Goal: Task Accomplishment & Management: Manage account settings

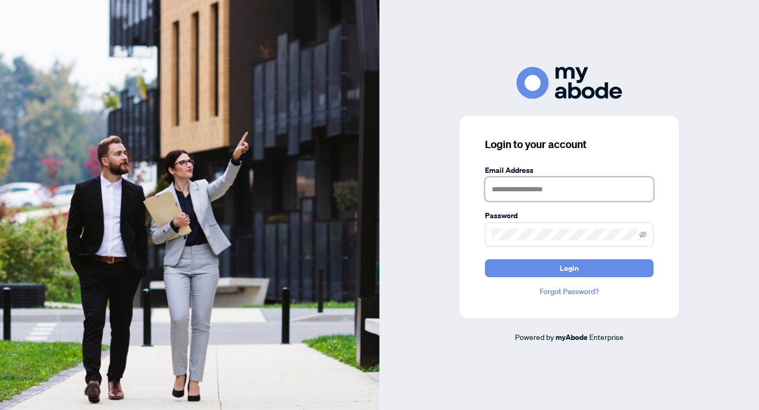
click at [559, 194] on input "text" at bounding box center [569, 189] width 169 height 24
type input "**********"
click at [485, 259] on button "Login" at bounding box center [569, 268] width 169 height 18
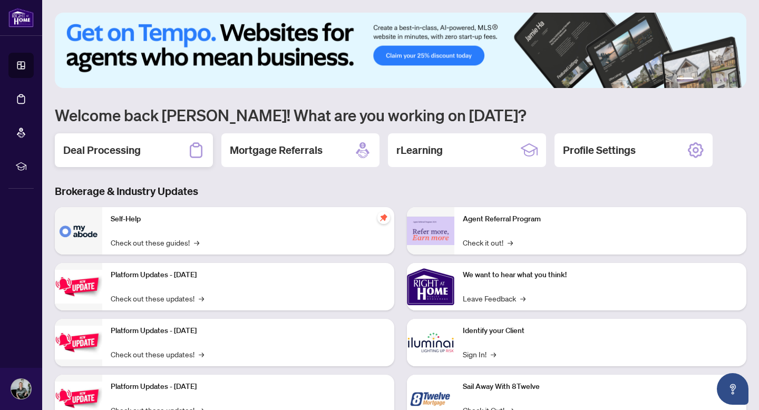
click at [112, 152] on h2 "Deal Processing" at bounding box center [102, 150] width 78 height 15
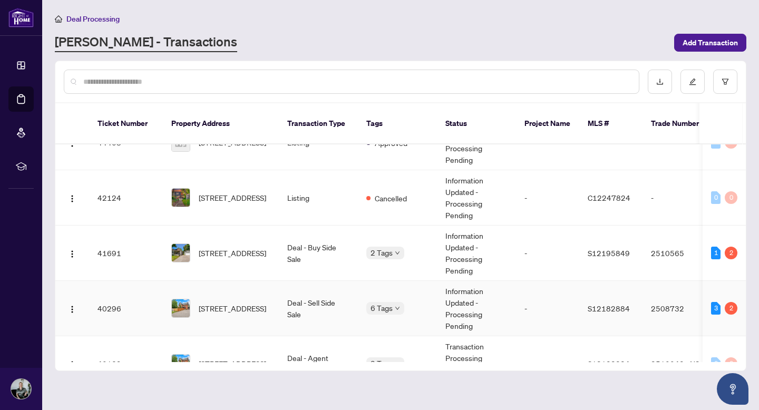
scroll to position [56, 0]
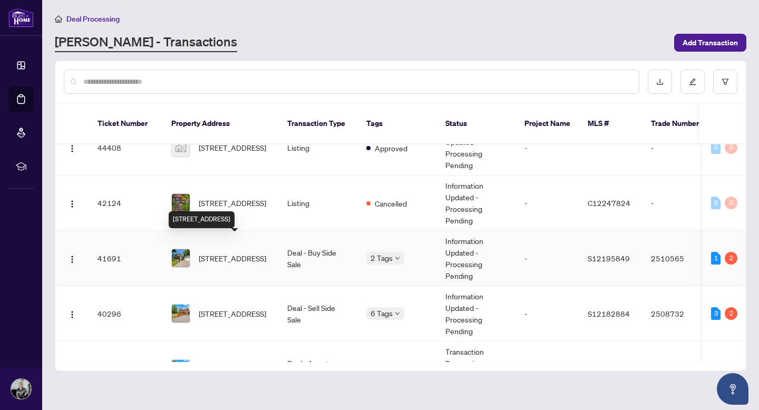
click at [231, 253] on span "316 Nottawasaga St, Orillia, Ontario L3V 3K6, Canada" at bounding box center [232, 259] width 67 height 12
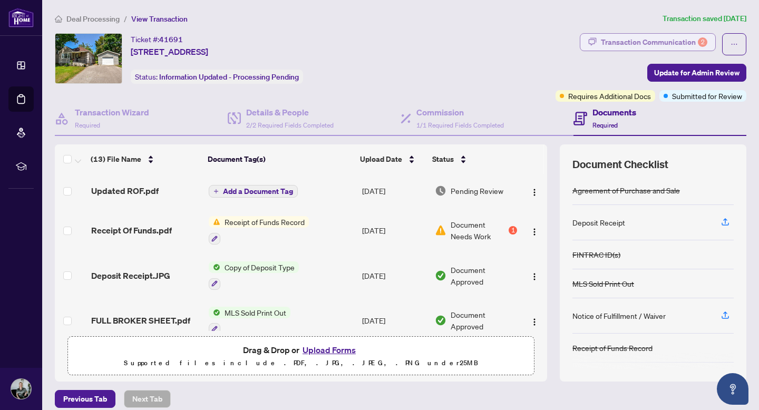
click at [669, 41] on div "Transaction Communication 2" at bounding box center [654, 42] width 107 height 17
